Goal: Task Accomplishment & Management: Complete application form

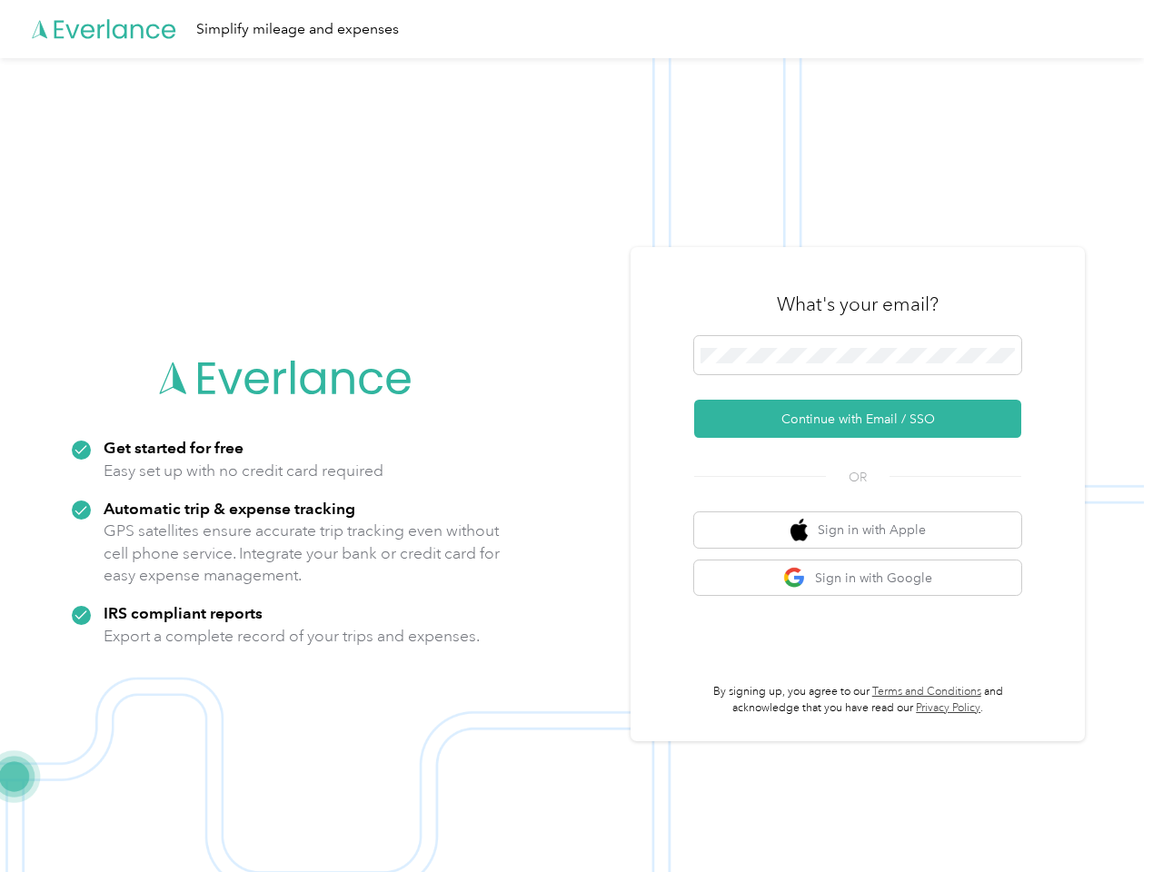
click at [576, 436] on img at bounding box center [572, 494] width 1144 height 872
click at [576, 29] on div "Simplify mileage and expenses" at bounding box center [572, 29] width 1144 height 58
click at [865, 419] on button "Continue with Email / SSO" at bounding box center [857, 419] width 327 height 38
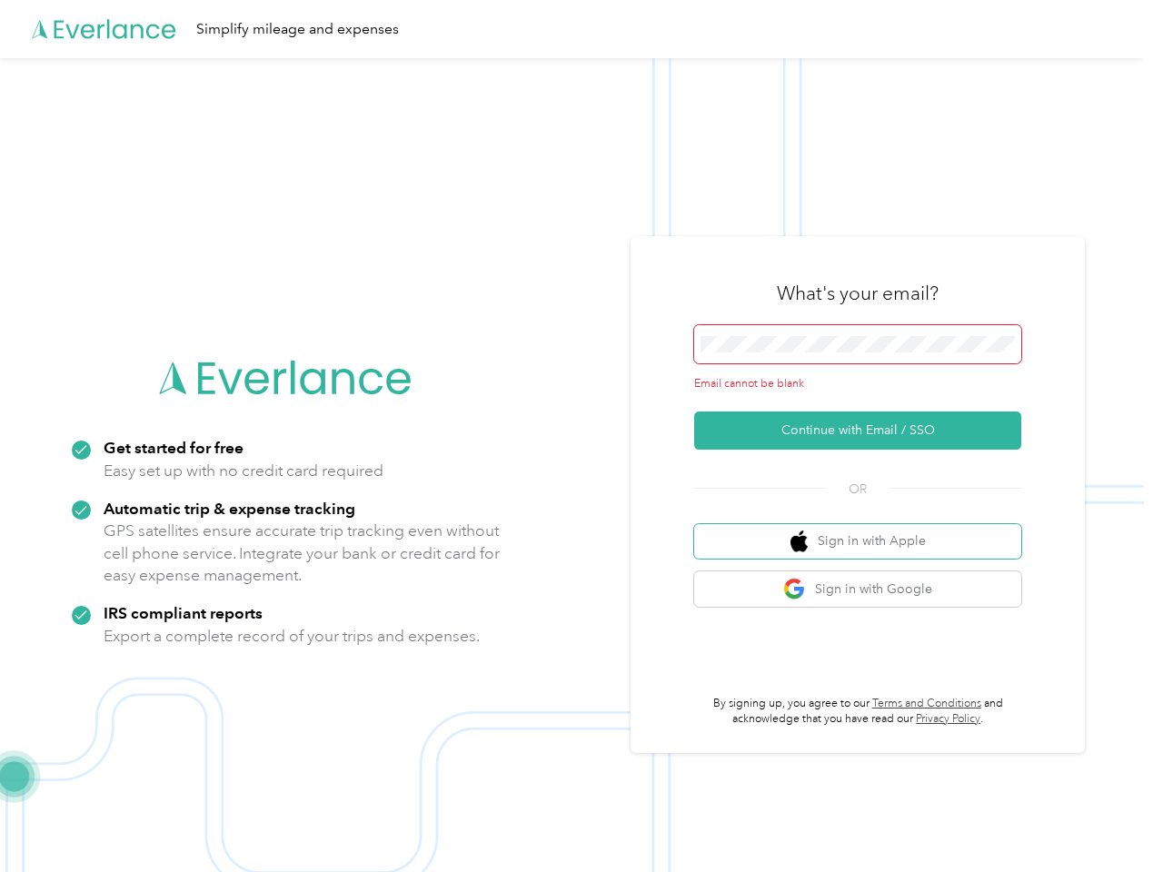
click at [865, 530] on button "Sign in with Apple" at bounding box center [857, 541] width 327 height 35
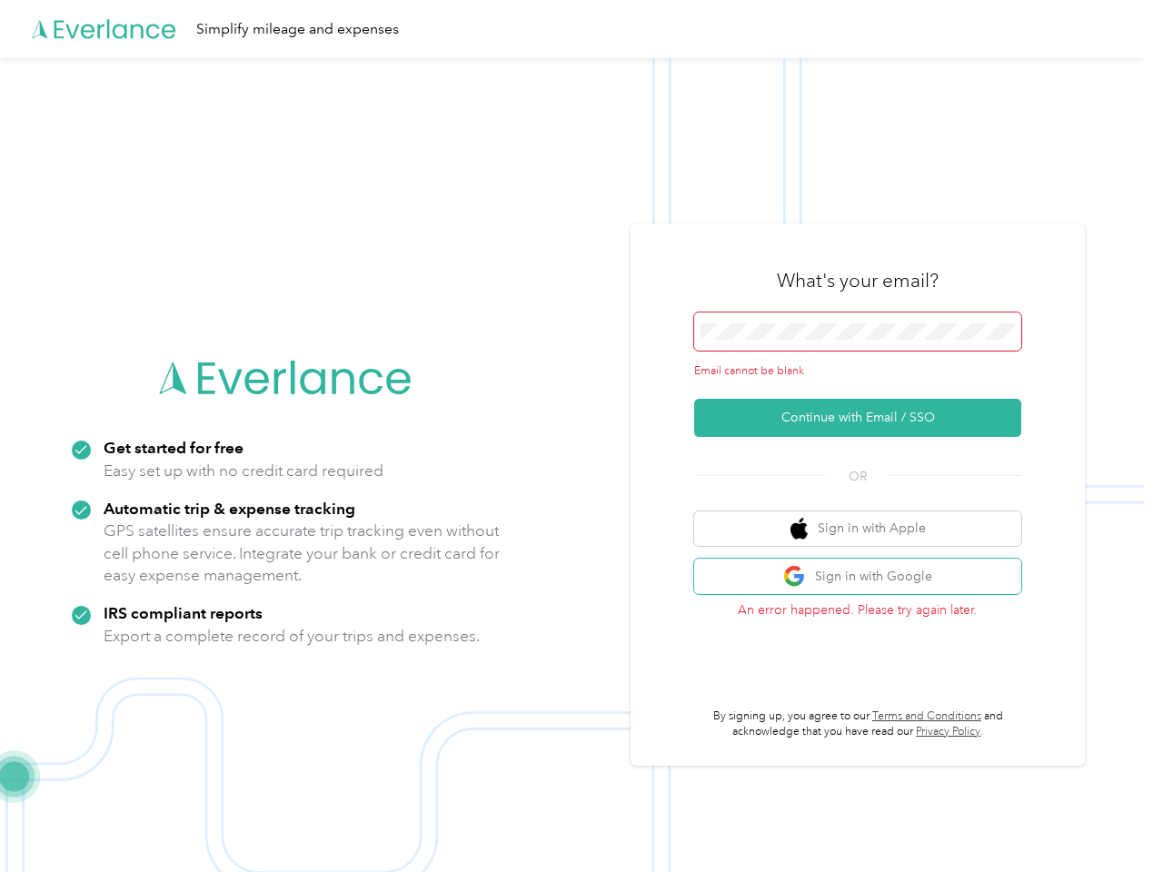
click at [865, 578] on button "Sign in with Google" at bounding box center [857, 576] width 327 height 35
